Goal: Information Seeking & Learning: Learn about a topic

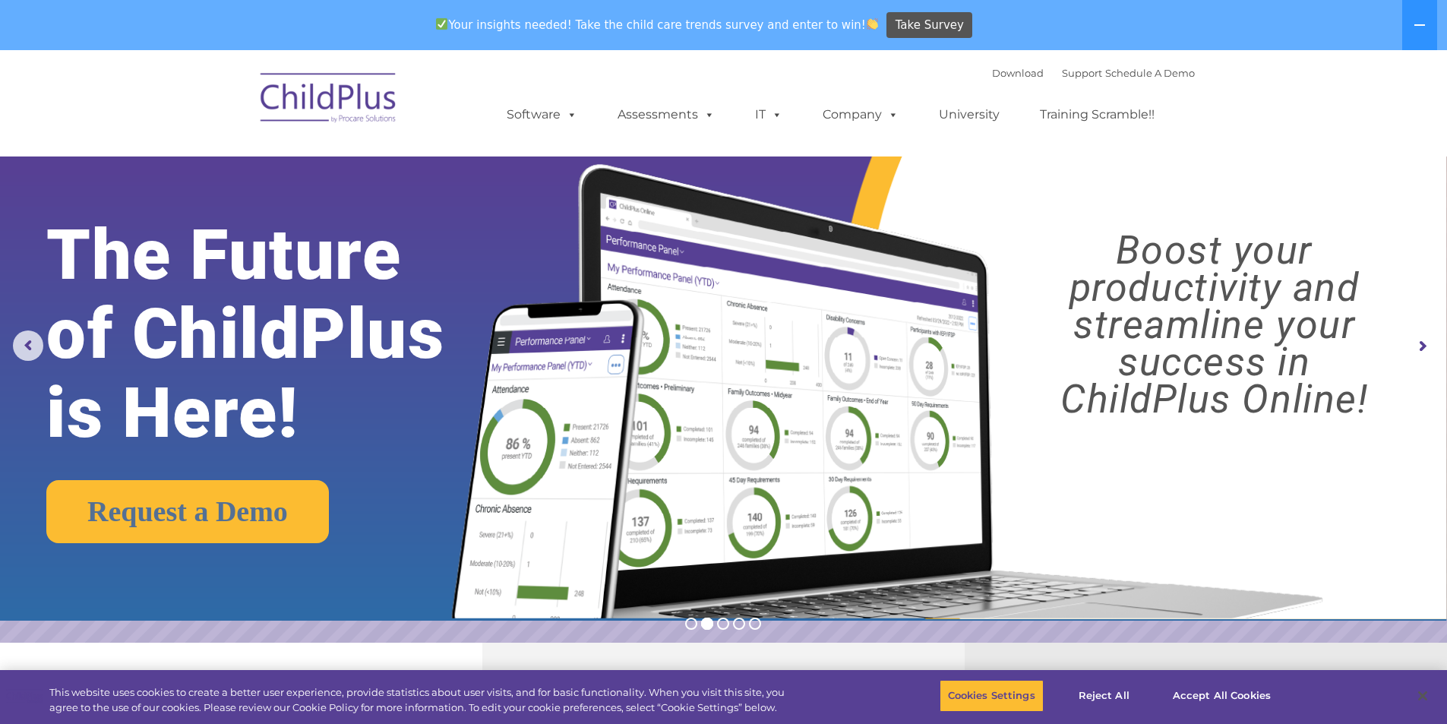
scroll to position [61, 0]
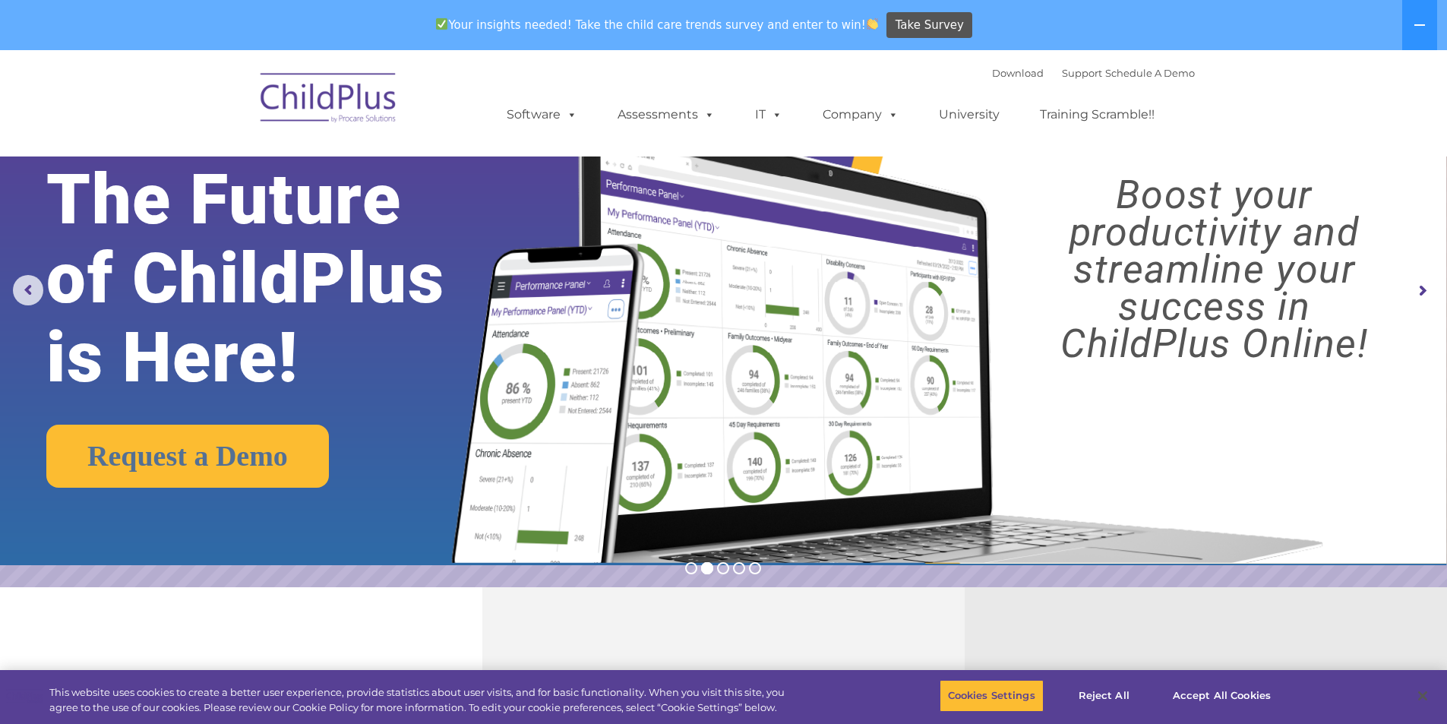
select select "MEDIUM"
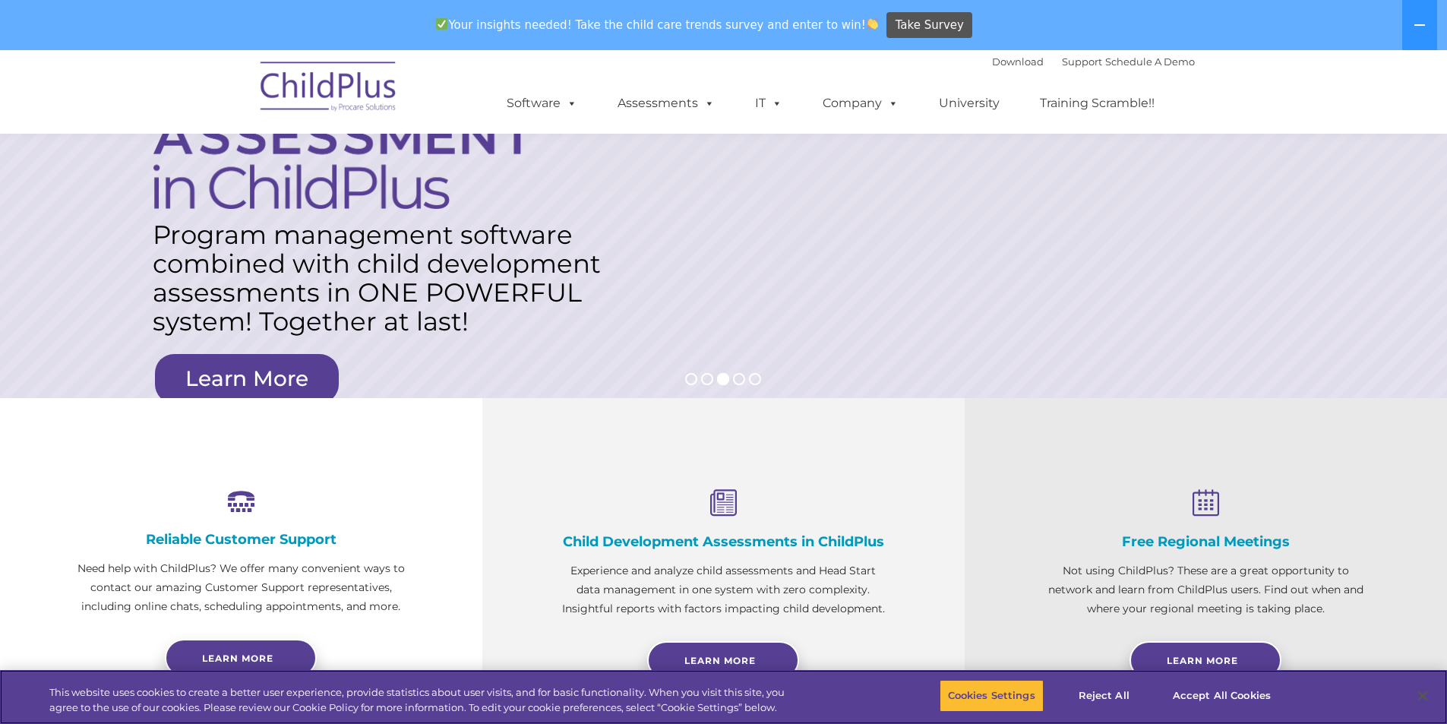
scroll to position [248, 0]
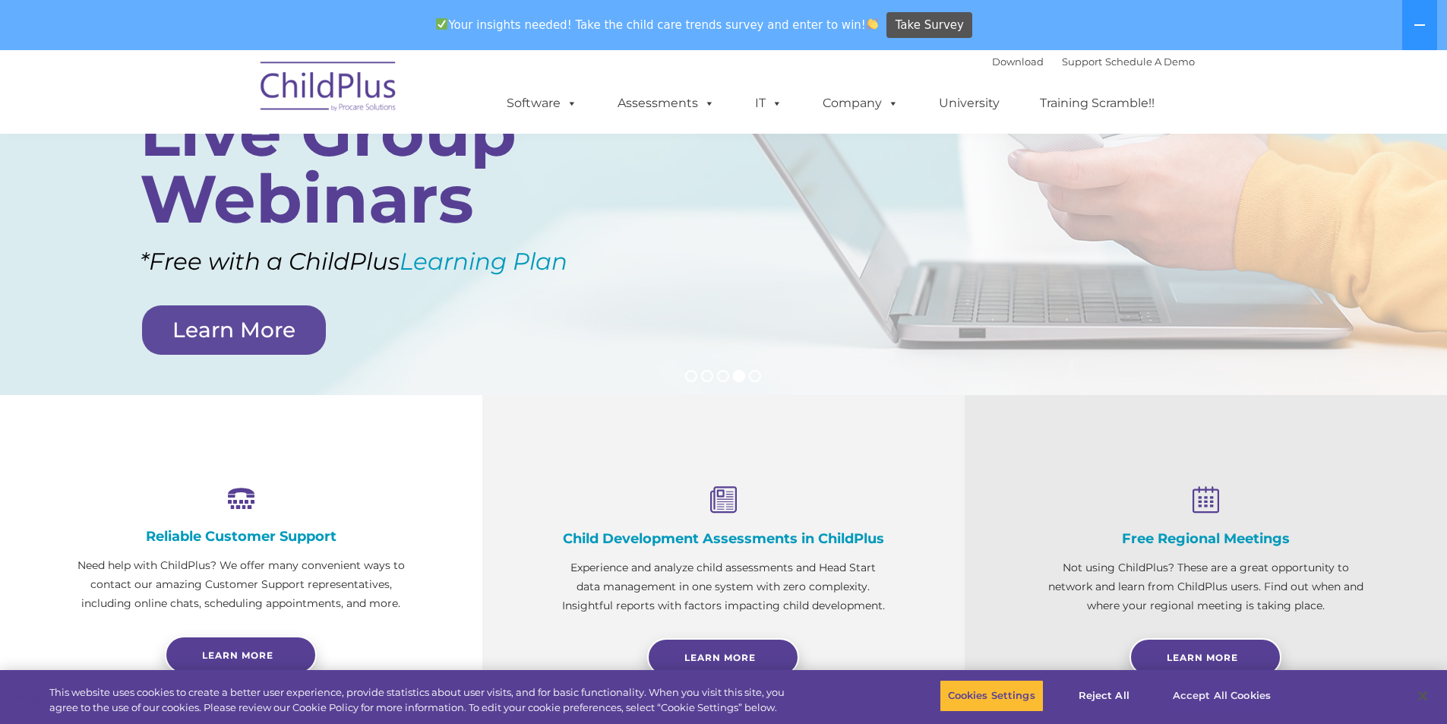
click at [1193, 709] on button "Accept All Cookies" at bounding box center [1221, 696] width 115 height 32
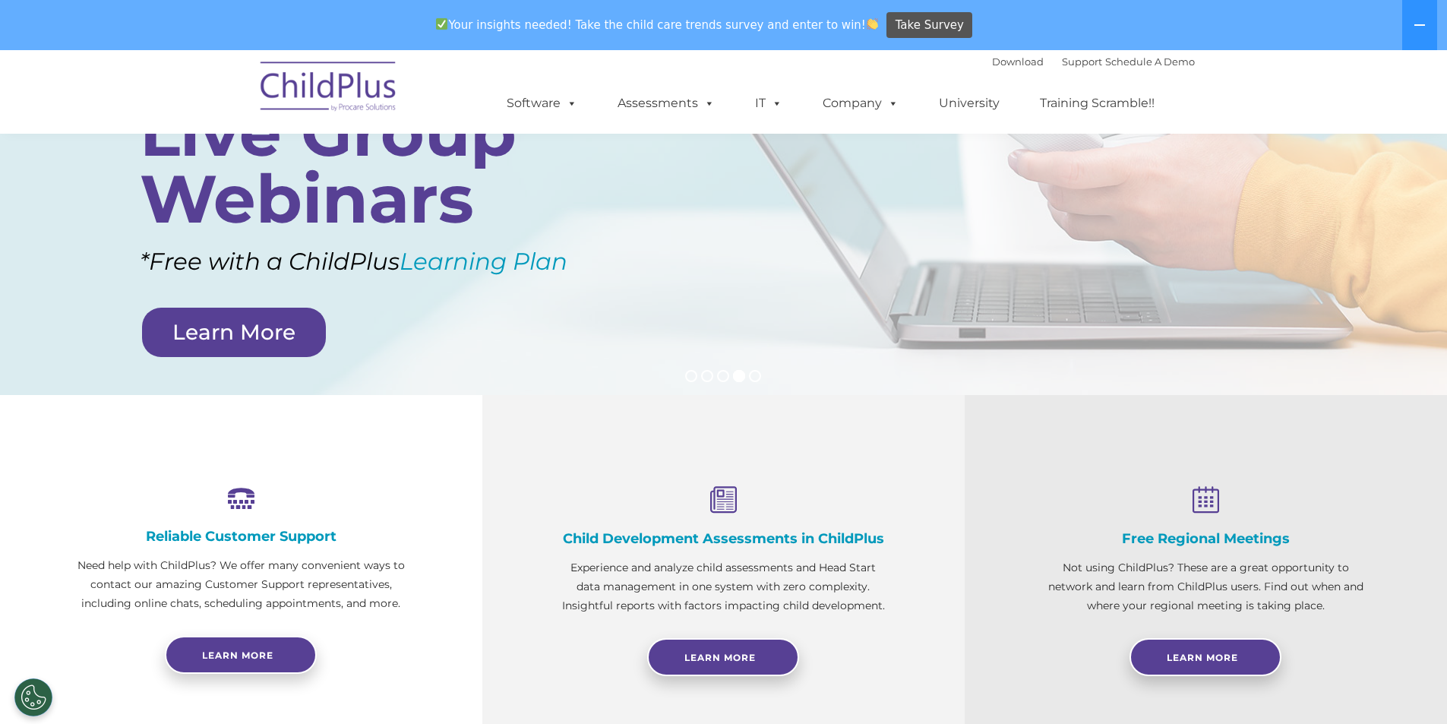
scroll to position [0, 0]
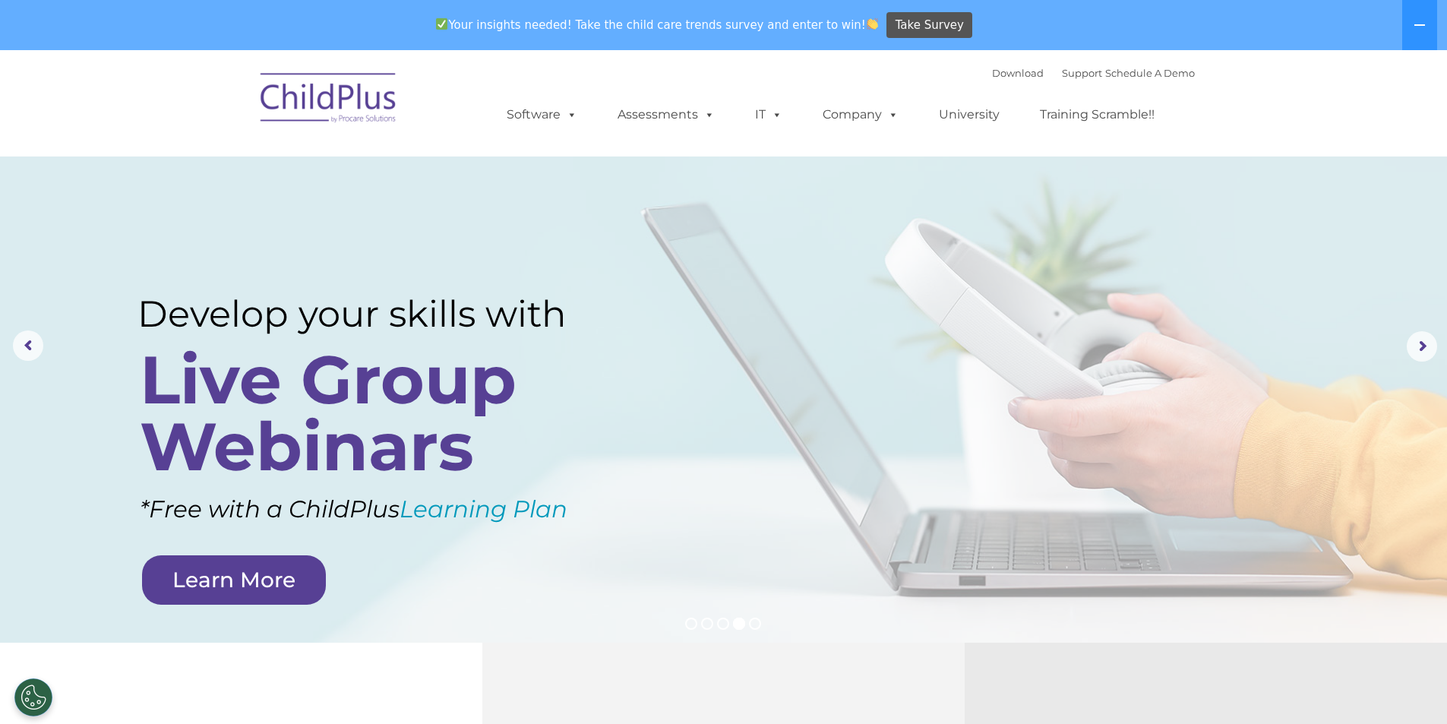
click at [564, 114] on span at bounding box center [569, 114] width 17 height 14
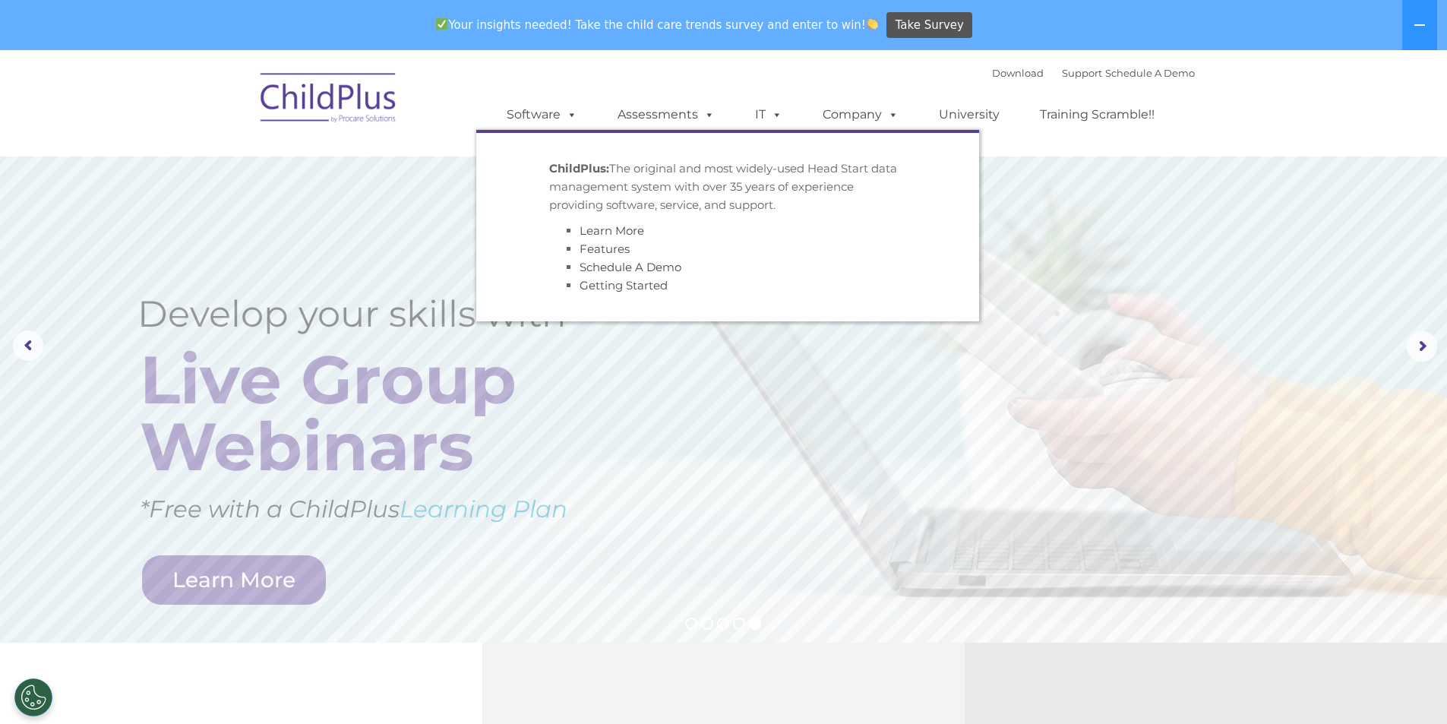
click at [610, 359] on rs-slide "Simplify the day-to-day challenges of Head Start operations with outstanding so…" at bounding box center [723, 346] width 1447 height 592
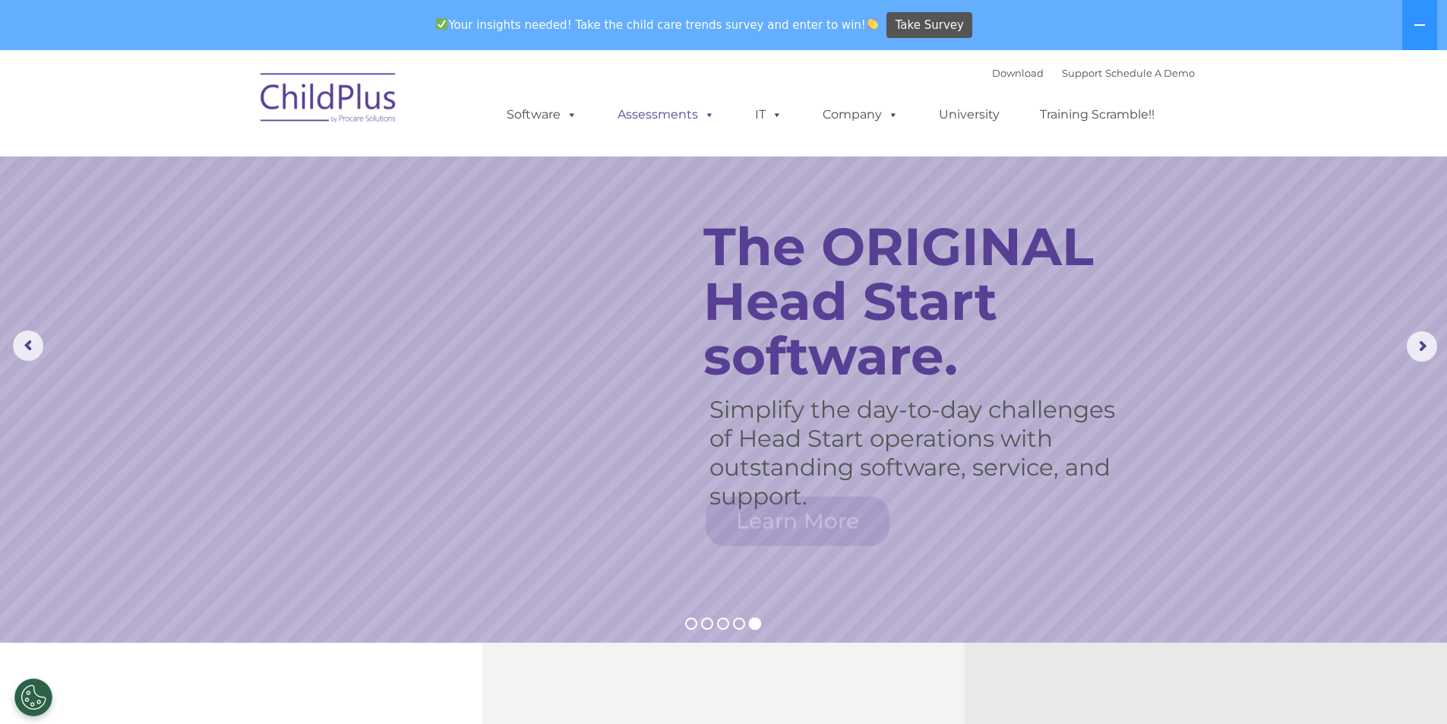
click at [678, 122] on link "Assessments" at bounding box center [666, 115] width 128 height 30
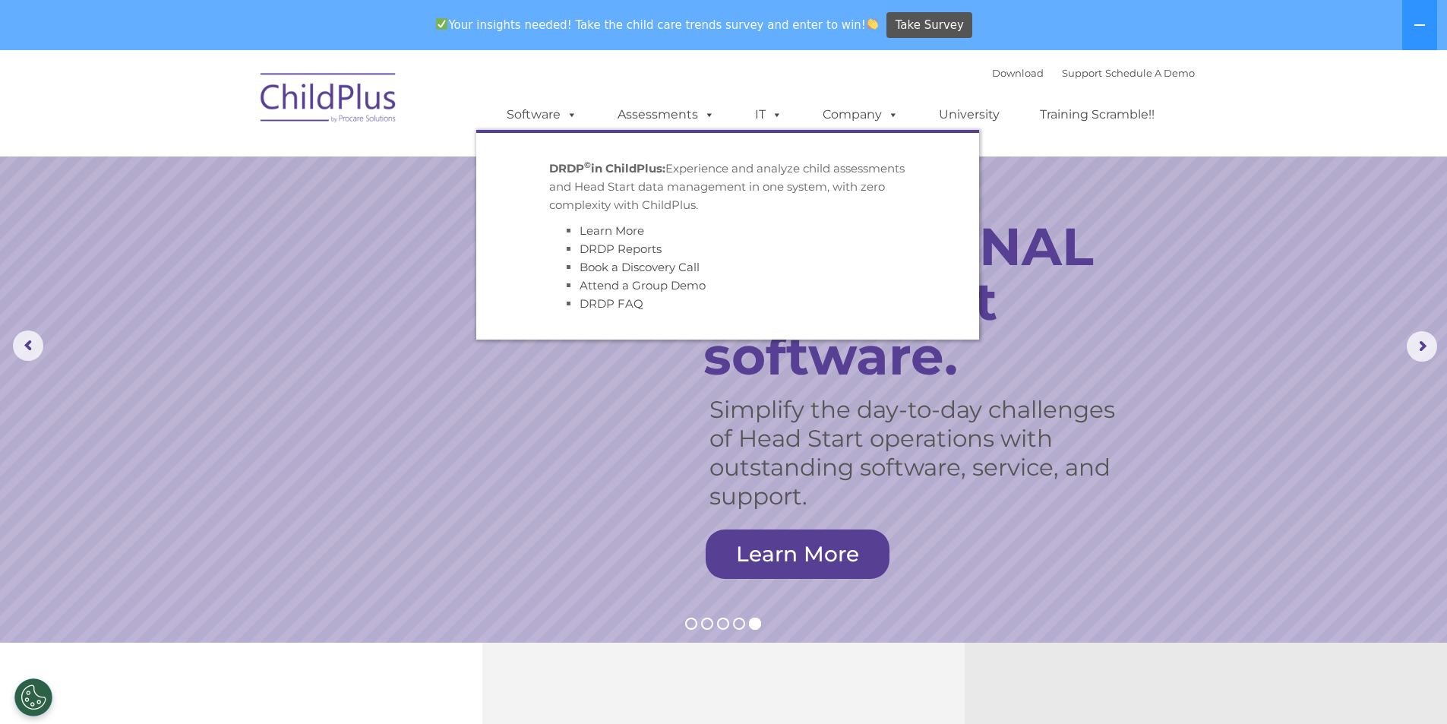
click at [682, 403] on rs-slide "Simplify the day-to-day challenges of Head Start operations with outstanding so…" at bounding box center [723, 346] width 1447 height 592
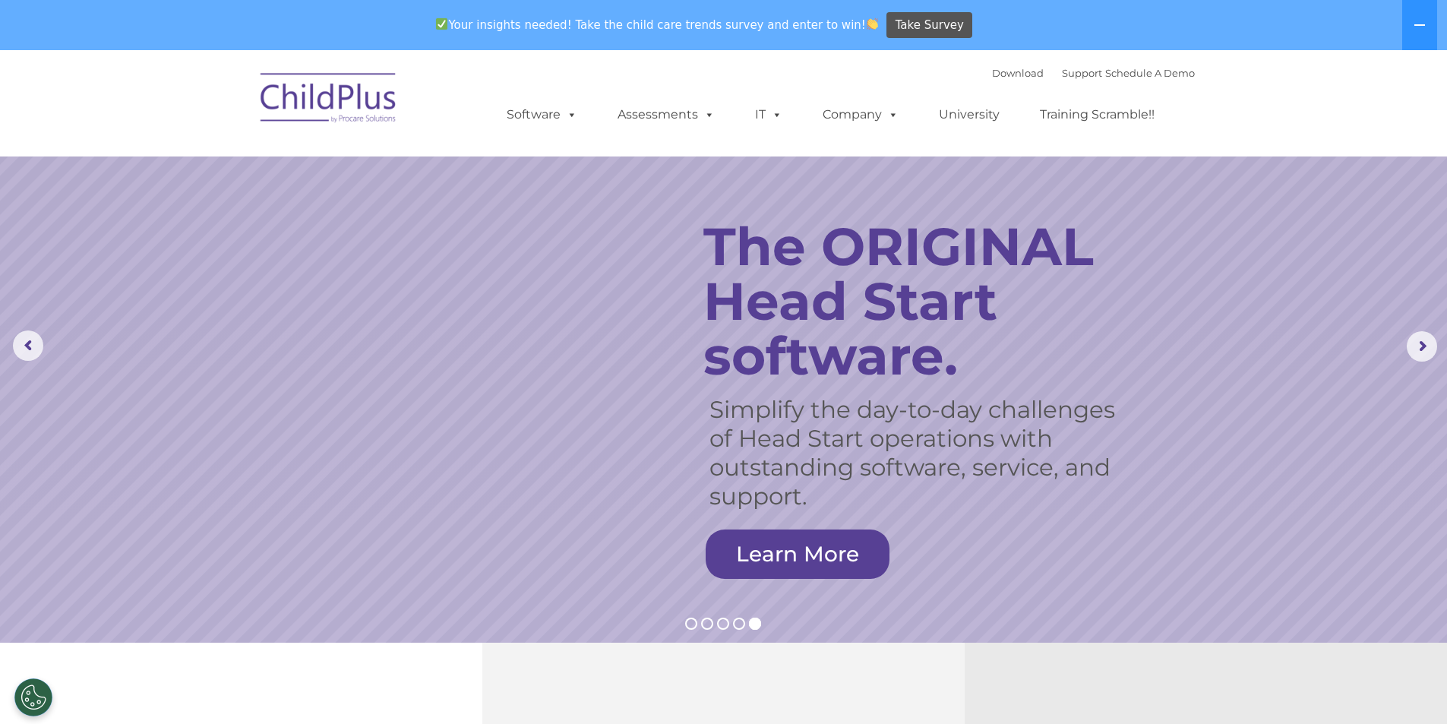
click at [19, 346] on rs-arrow at bounding box center [28, 345] width 30 height 30
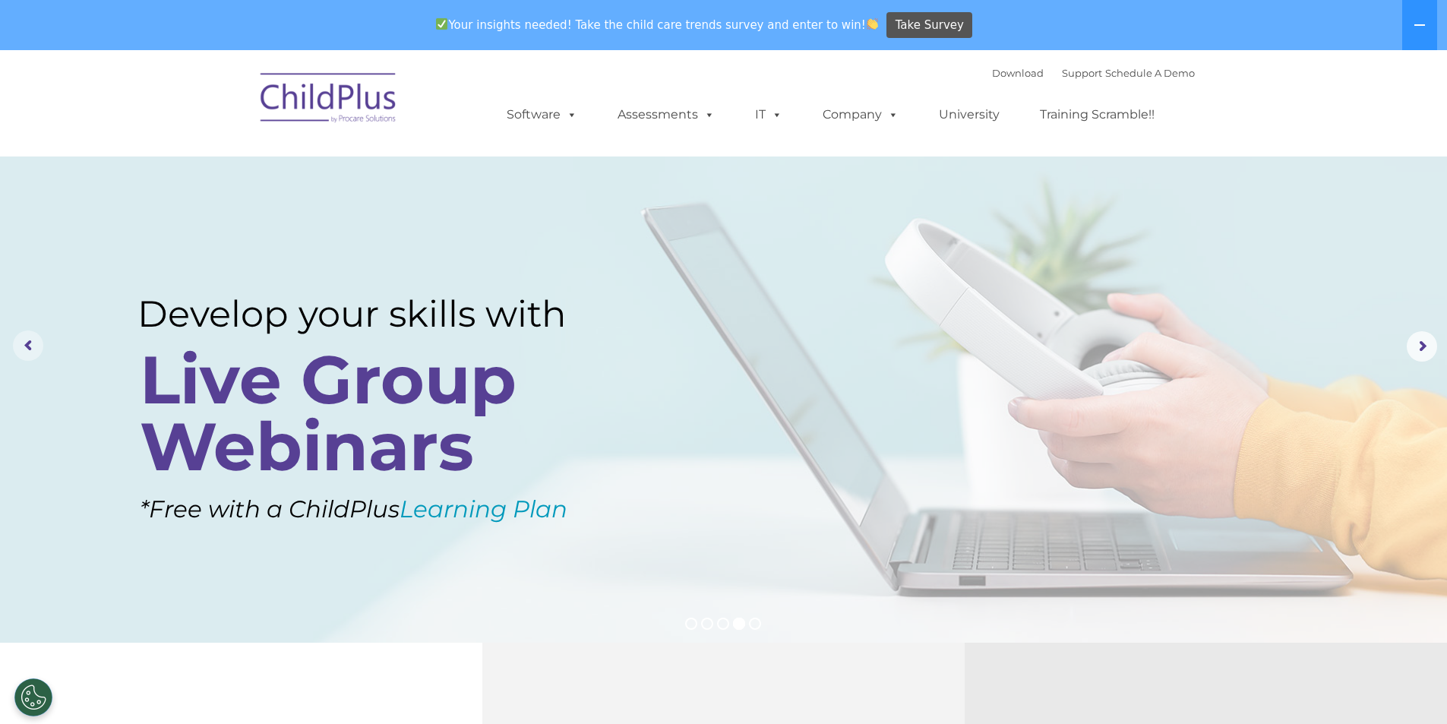
click at [24, 332] on rs-arrow at bounding box center [28, 345] width 30 height 30
click at [26, 336] on rs-arrow at bounding box center [28, 345] width 30 height 30
click at [36, 334] on rs-arrow at bounding box center [28, 345] width 30 height 30
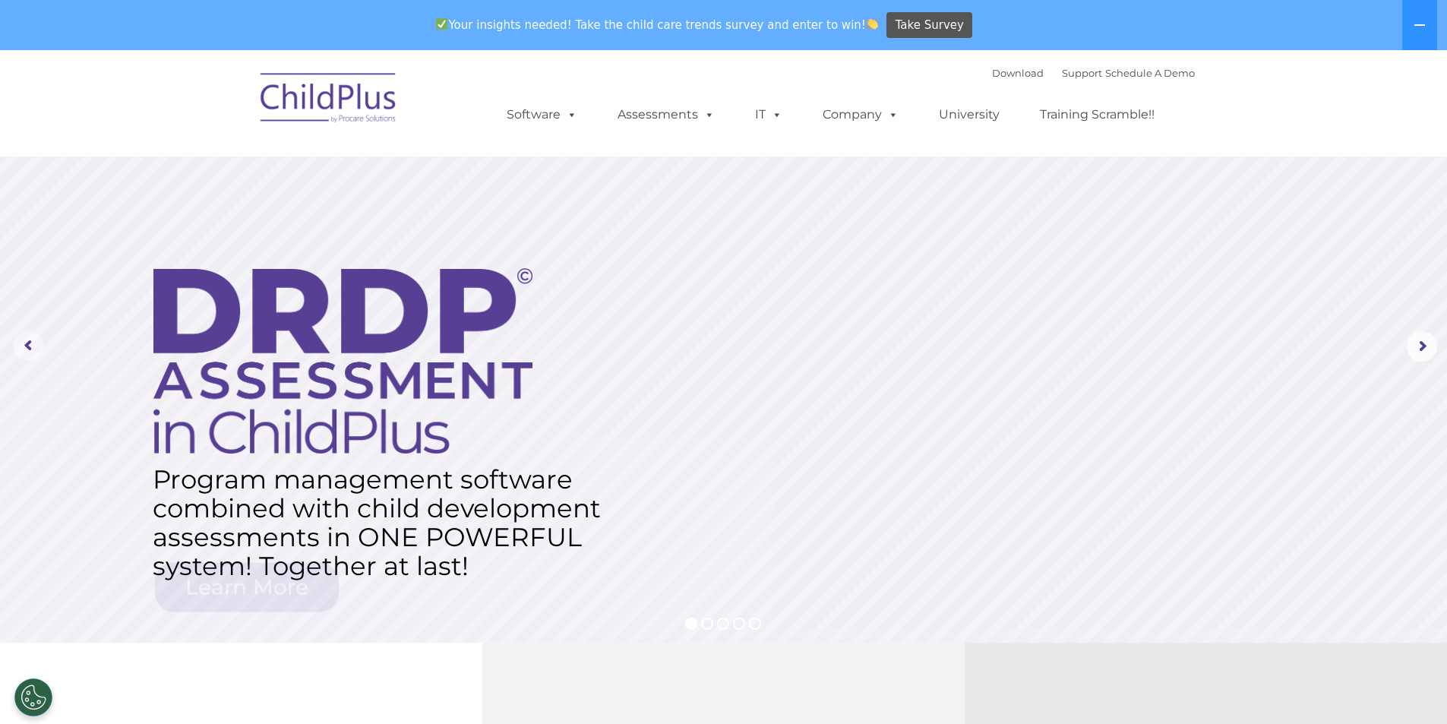
click at [0, 0] on img at bounding box center [0, 0] width 0 height 0
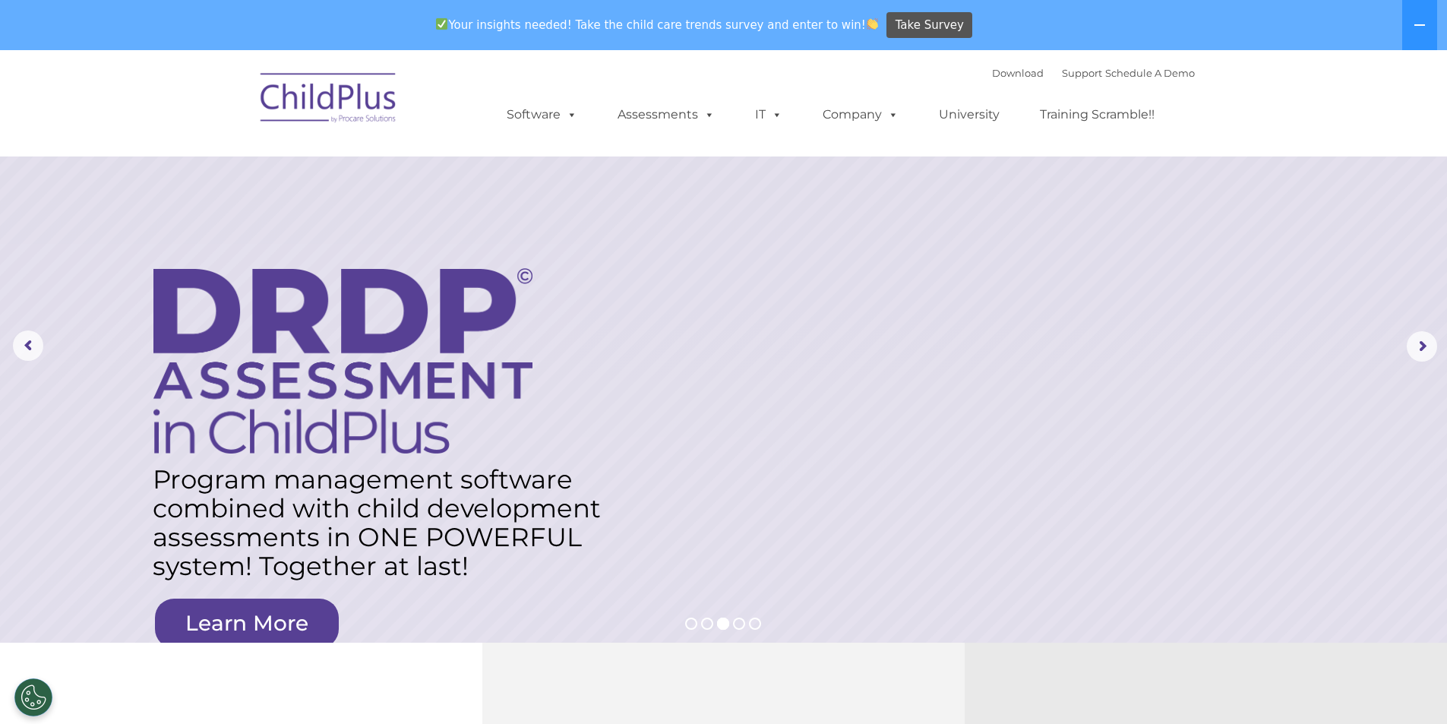
click at [1407, 11] on button at bounding box center [1419, 25] width 35 height 50
